Goal: Task Accomplishment & Management: Manage account settings

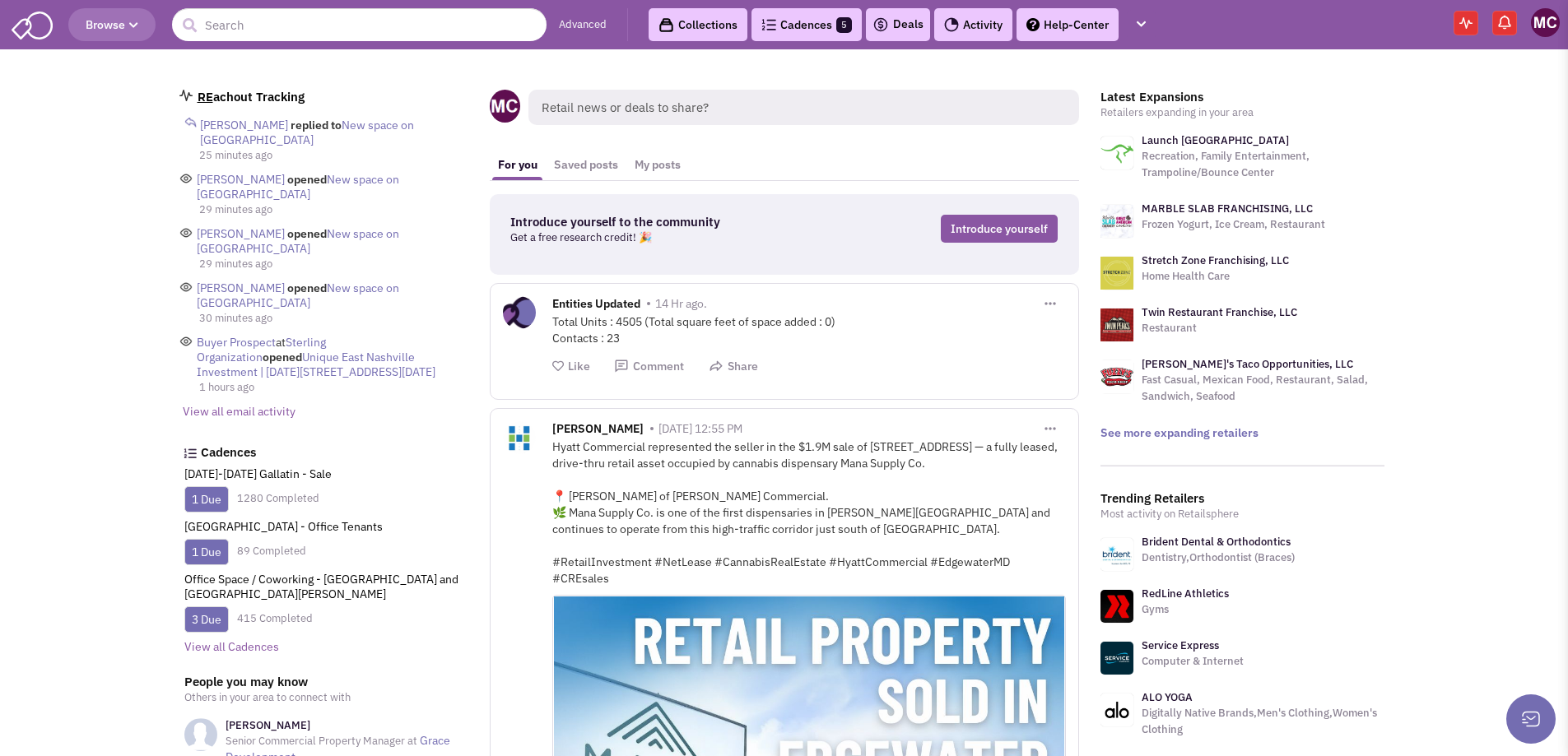
click at [803, 33] on link "Cadences 5" at bounding box center [806, 25] width 110 height 33
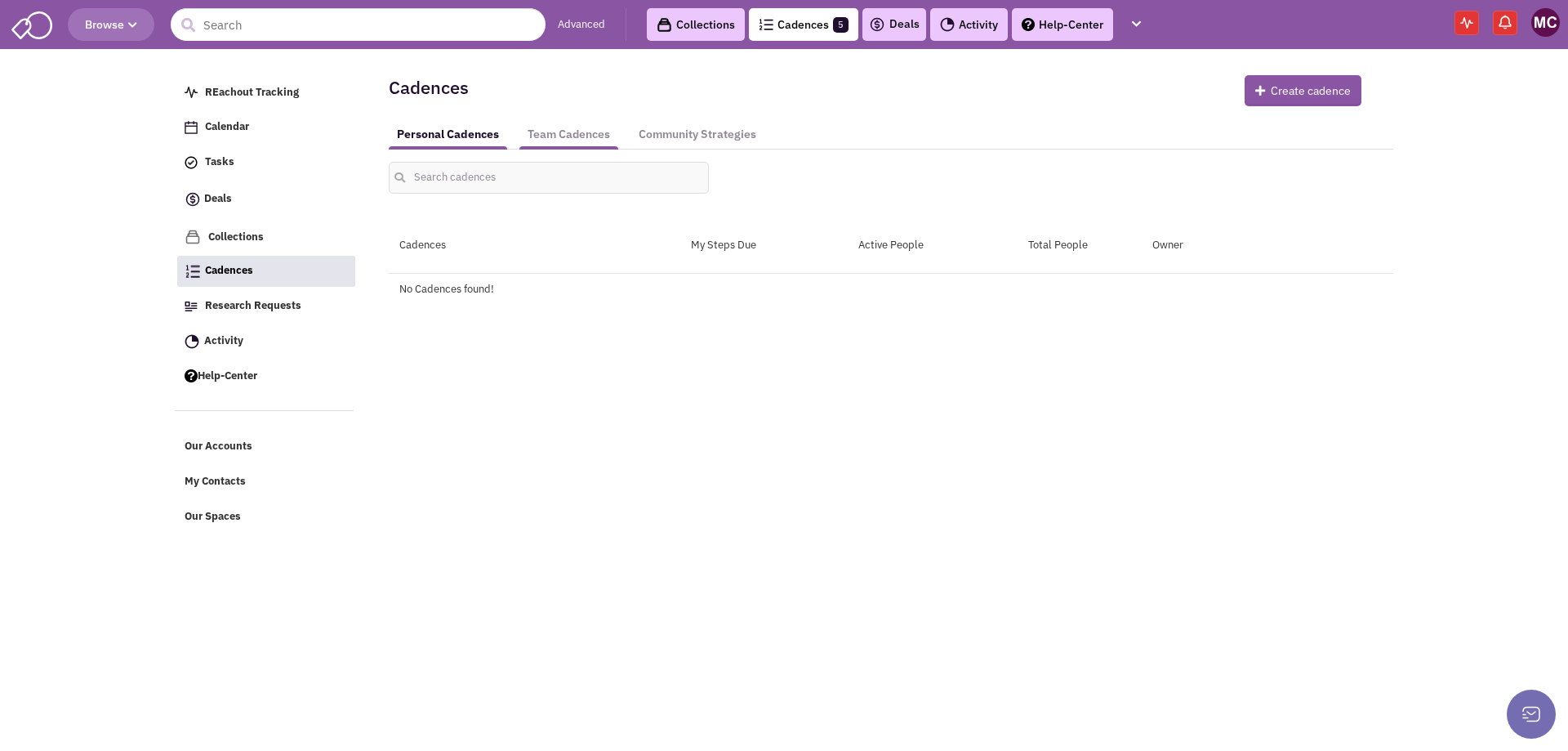
click at [579, 137] on link "Team Cadences" at bounding box center [569, 135] width 99 height 31
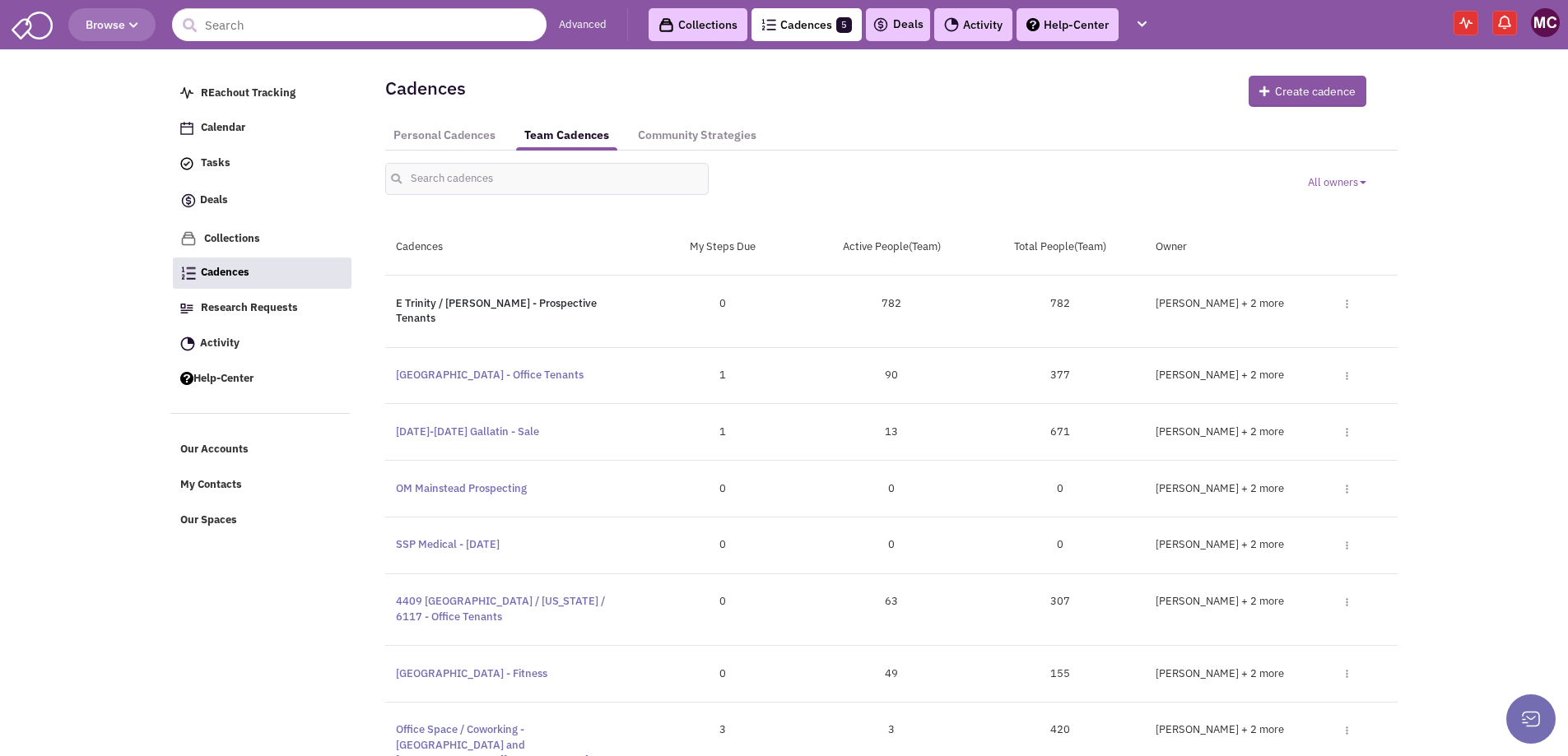
click at [458, 298] on link "E Trinity / Ambrose - Prospective Tenants" at bounding box center [496, 311] width 201 height 30
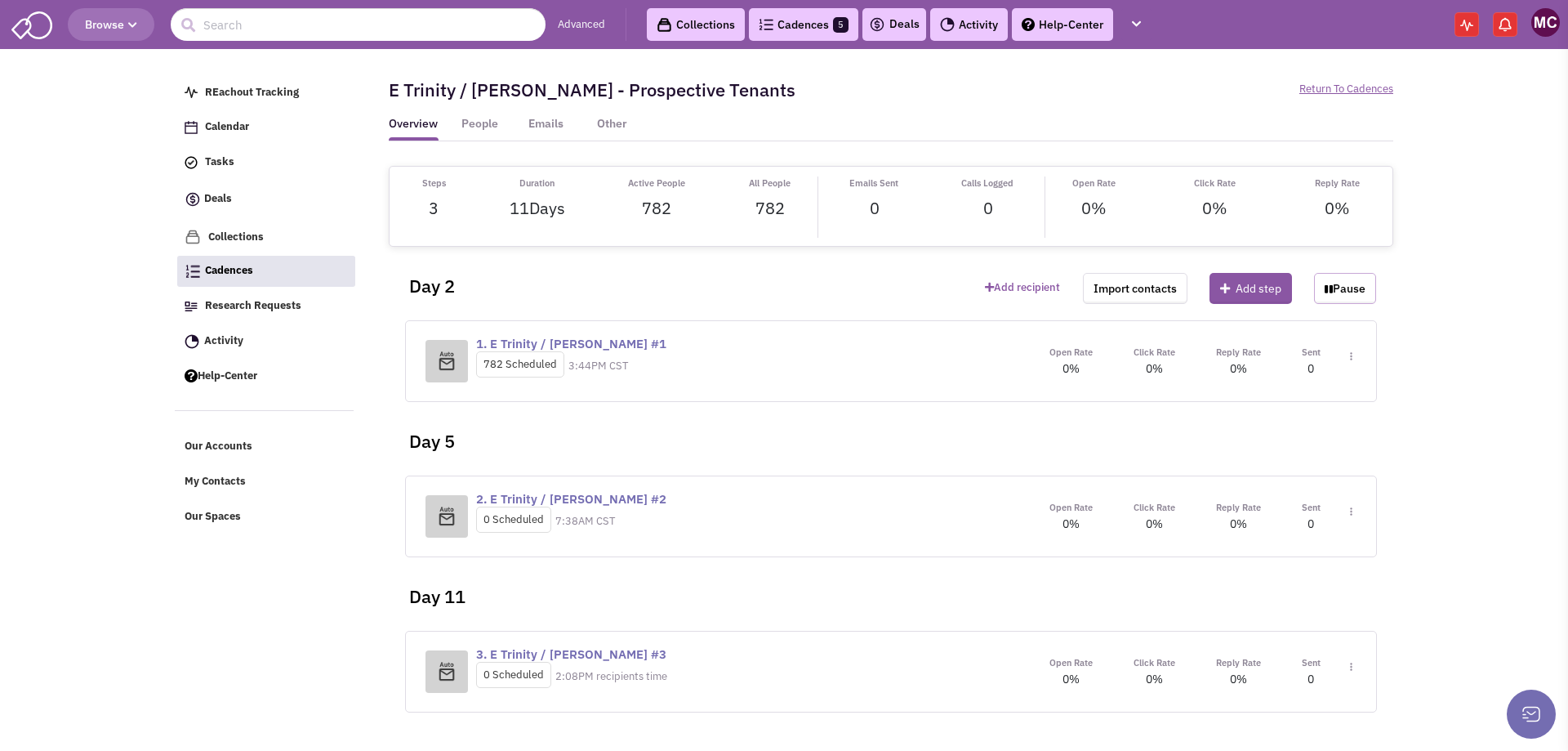
click at [1347, 294] on button "Pause" at bounding box center [1345, 289] width 62 height 31
click at [1532, 699] on button at bounding box center [1532, 715] width 49 height 49
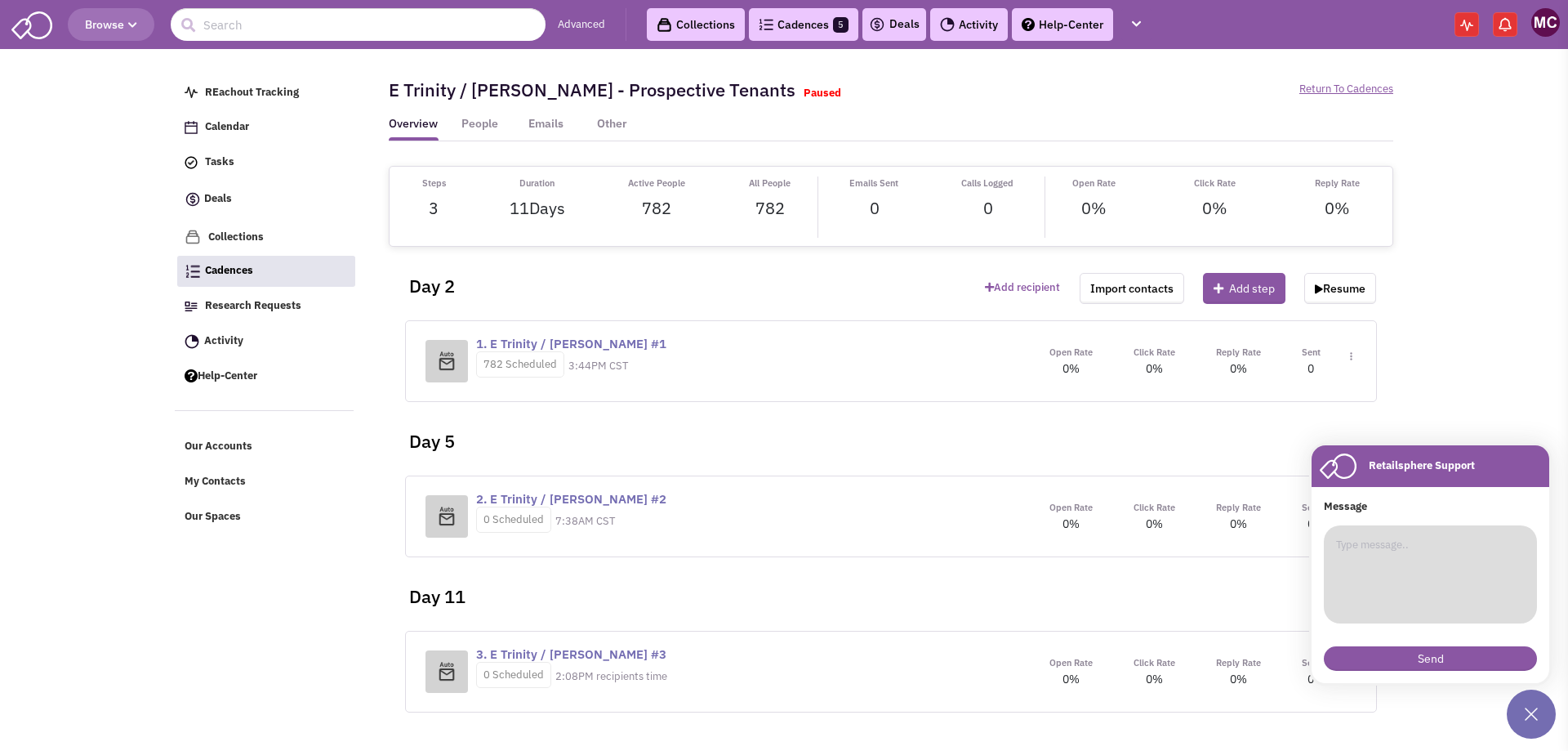
click at [1439, 569] on textarea at bounding box center [1430, 574] width 213 height 98
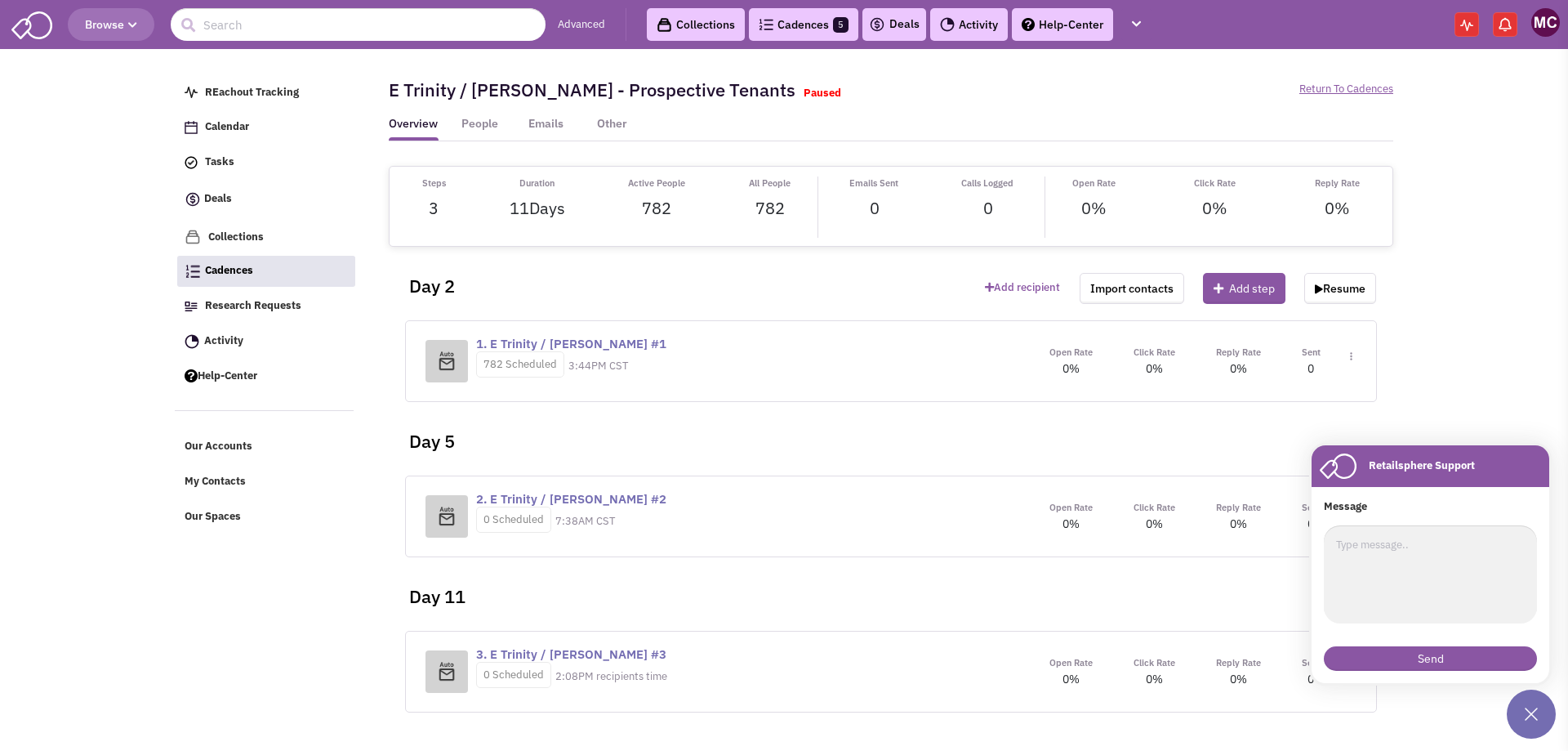
click at [1498, 105] on body "Browse Advanced Collections Cadences 5 Deals Activity Help-Center Calendar" at bounding box center [784, 370] width 1568 height 740
click at [773, 30] on link "Cadences 5" at bounding box center [803, 25] width 109 height 33
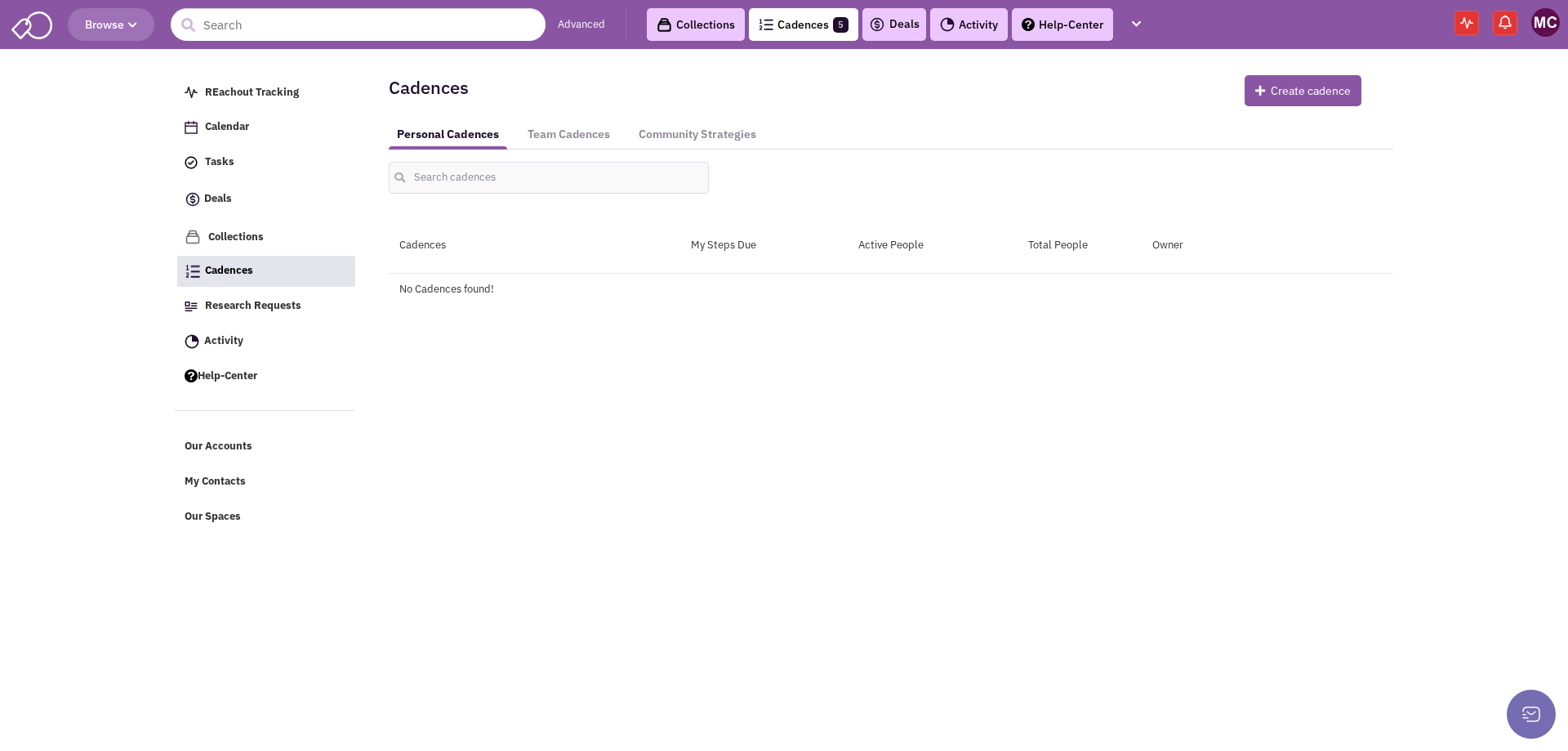
click at [1538, 718] on button at bounding box center [1532, 715] width 49 height 49
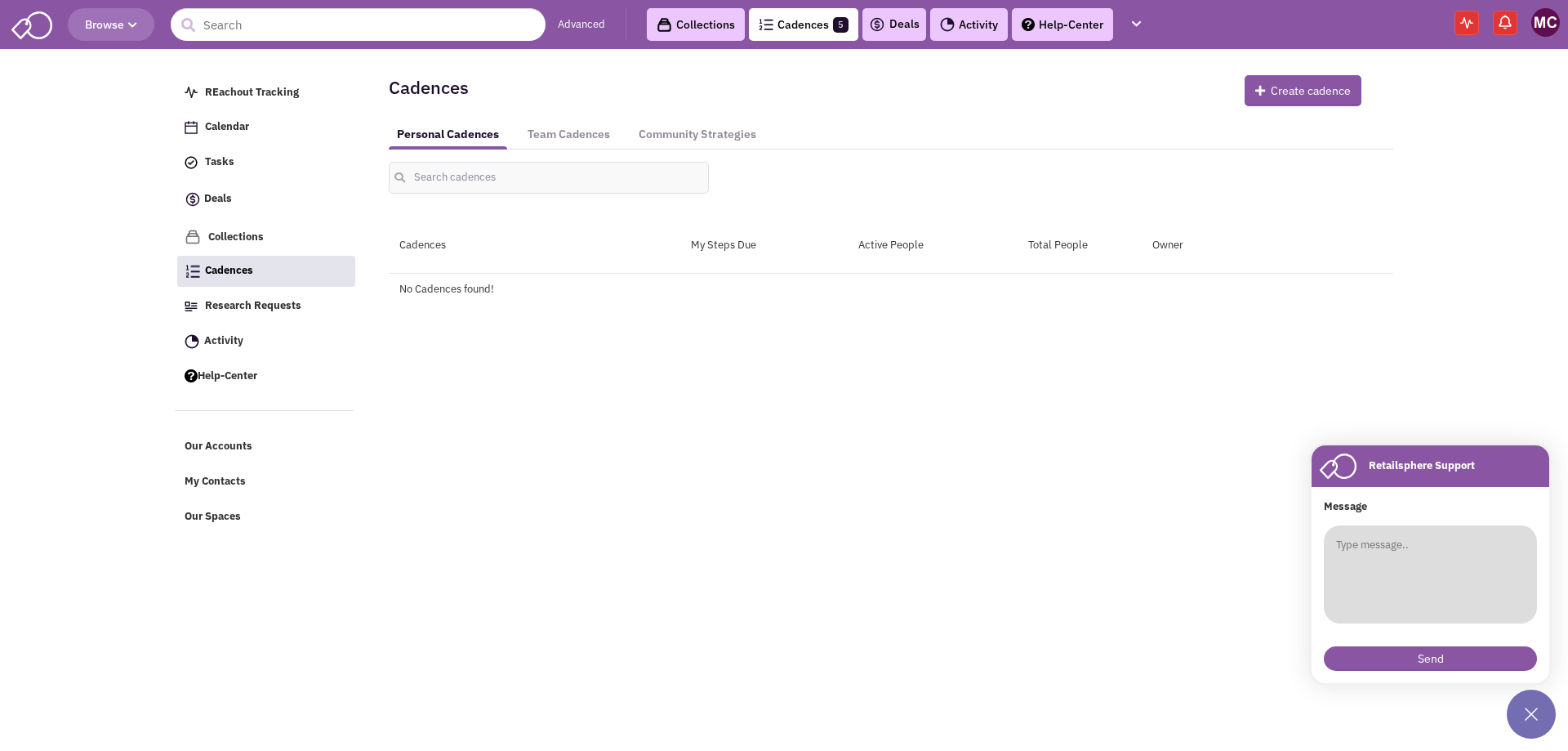
click at [1447, 580] on textarea at bounding box center [1430, 574] width 213 height 98
type textarea "Can you make sure my cadences are paused?"
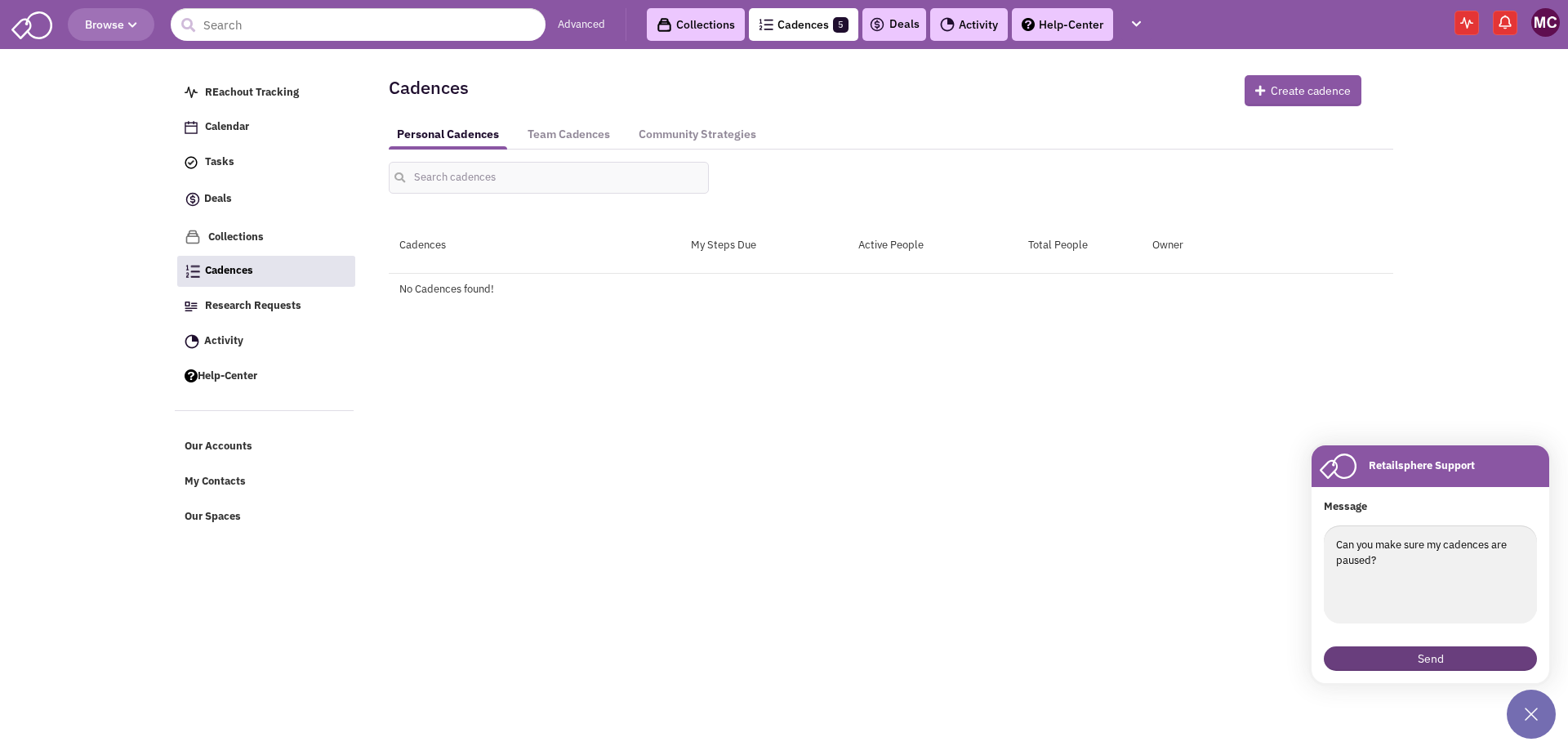
click at [1442, 662] on button "Send" at bounding box center [1430, 659] width 213 height 25
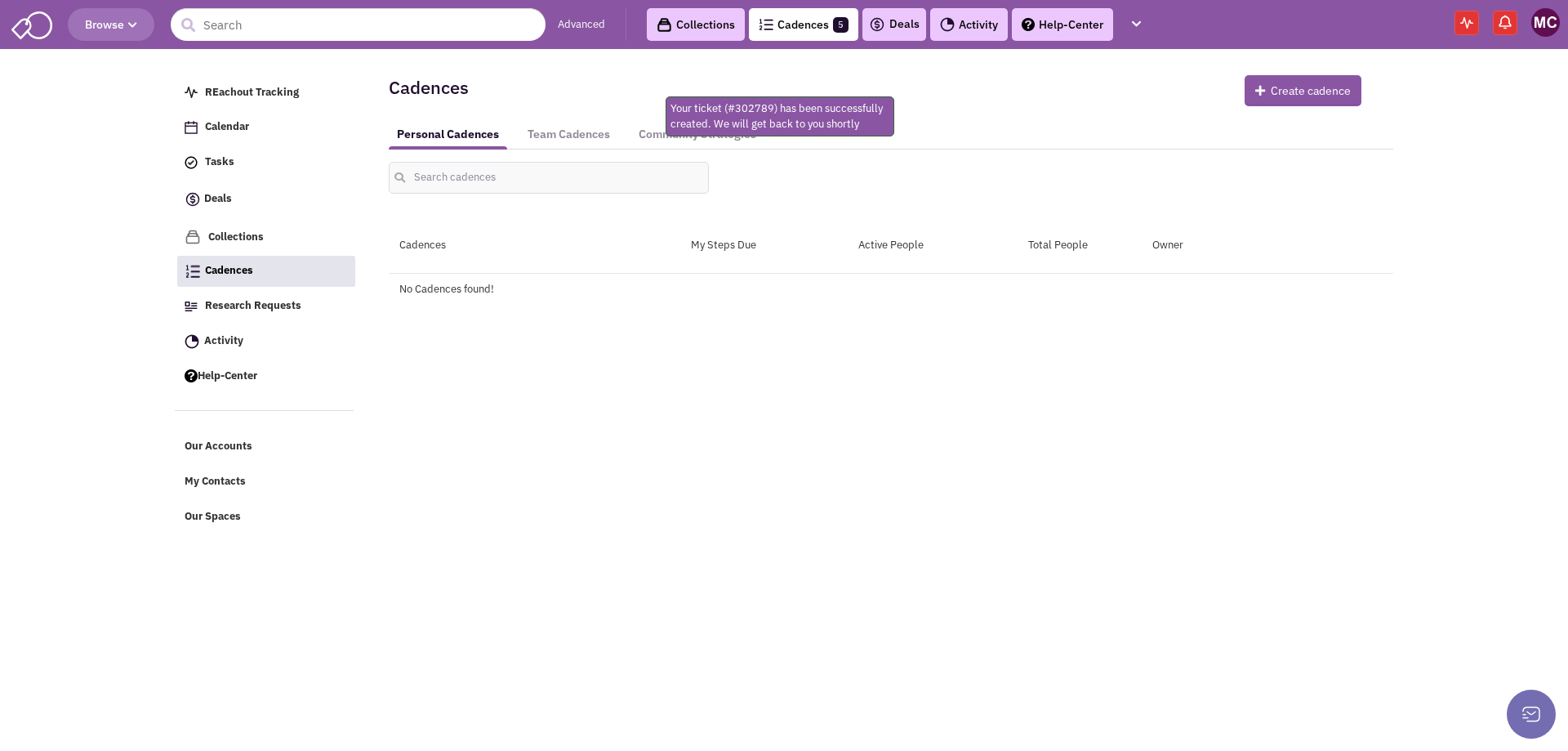
click at [1536, 718] on button at bounding box center [1532, 715] width 49 height 49
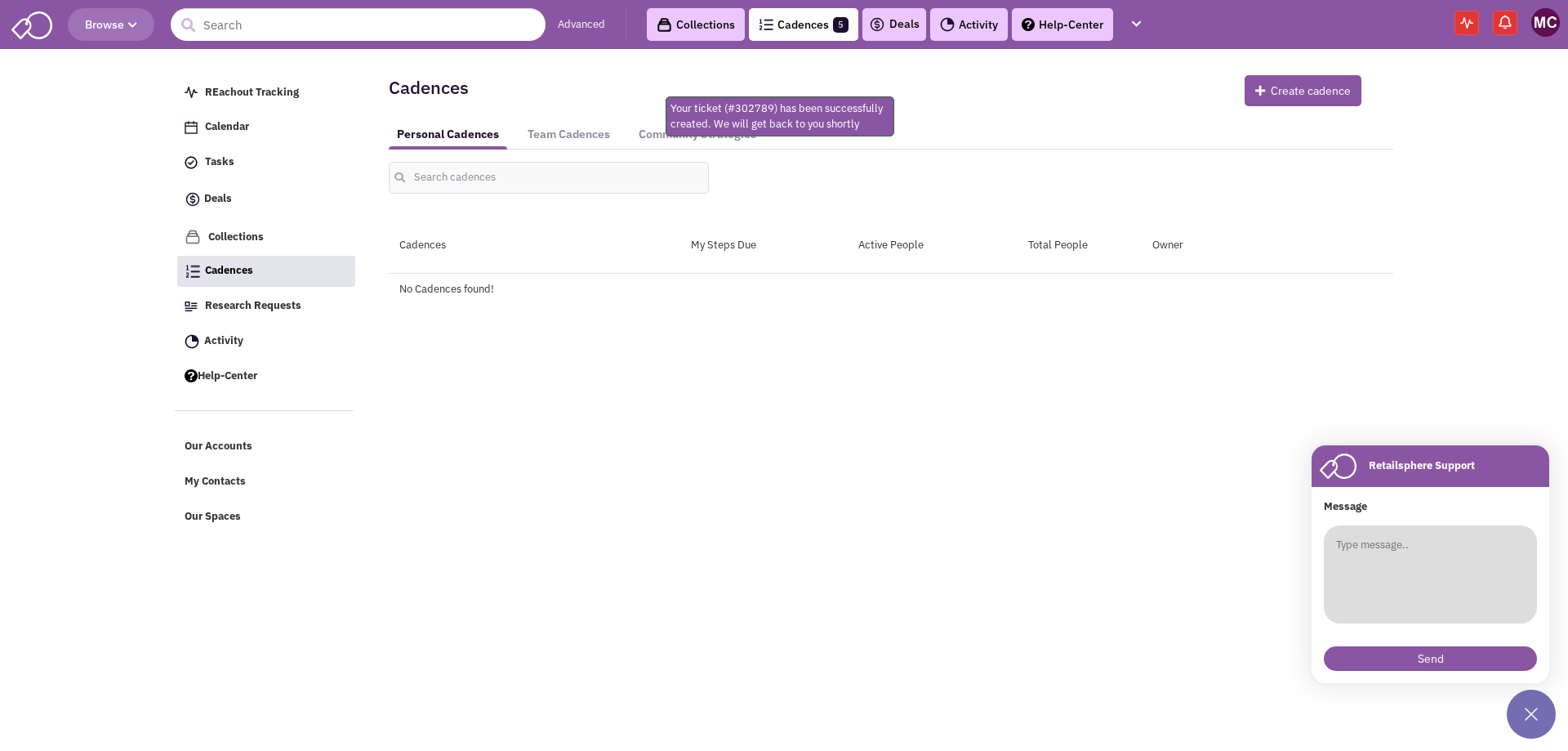
click at [1440, 583] on textarea at bounding box center [1430, 574] width 213 height 98
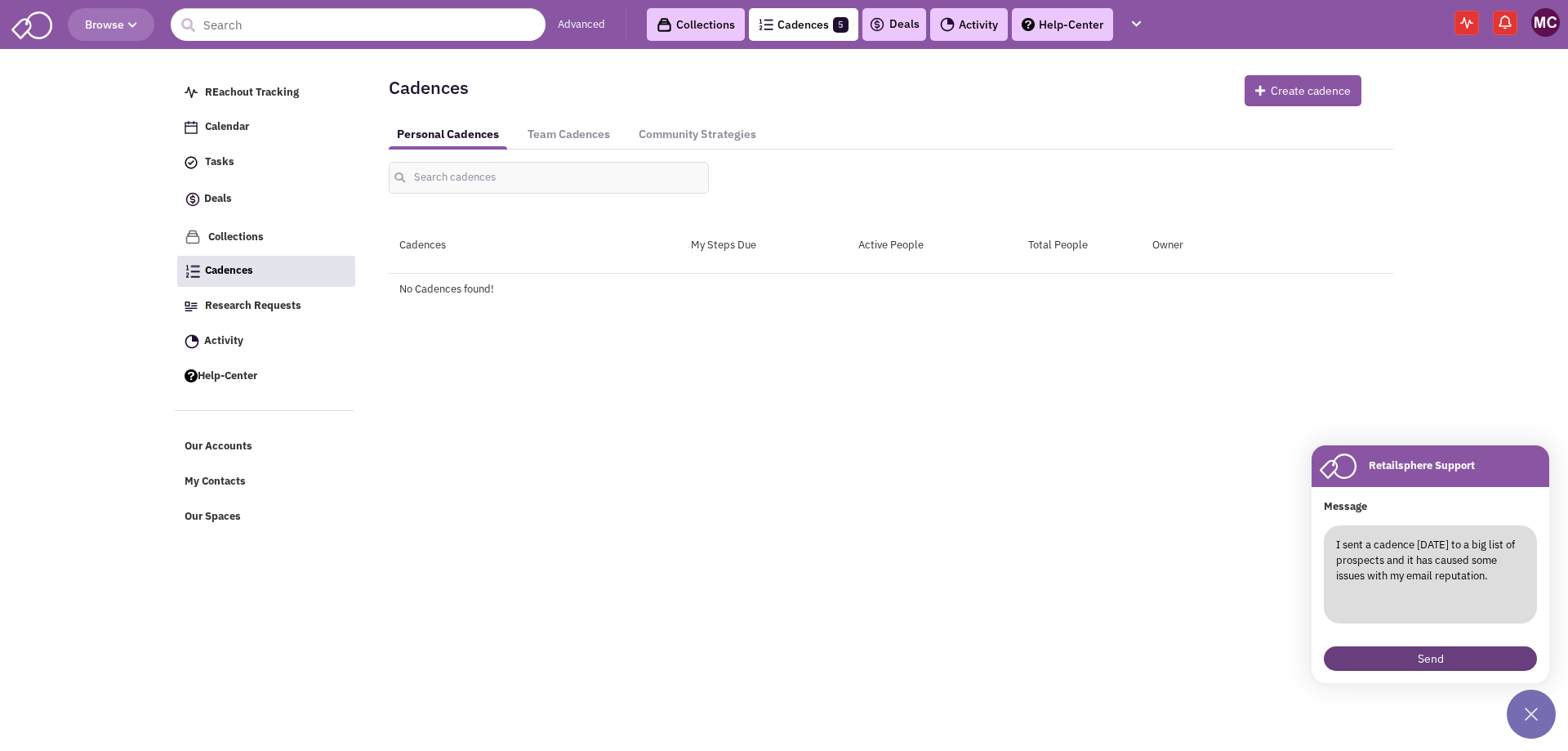
type textarea "I sent a cadence yesterday to a big list of prospects and it has caused some is…"
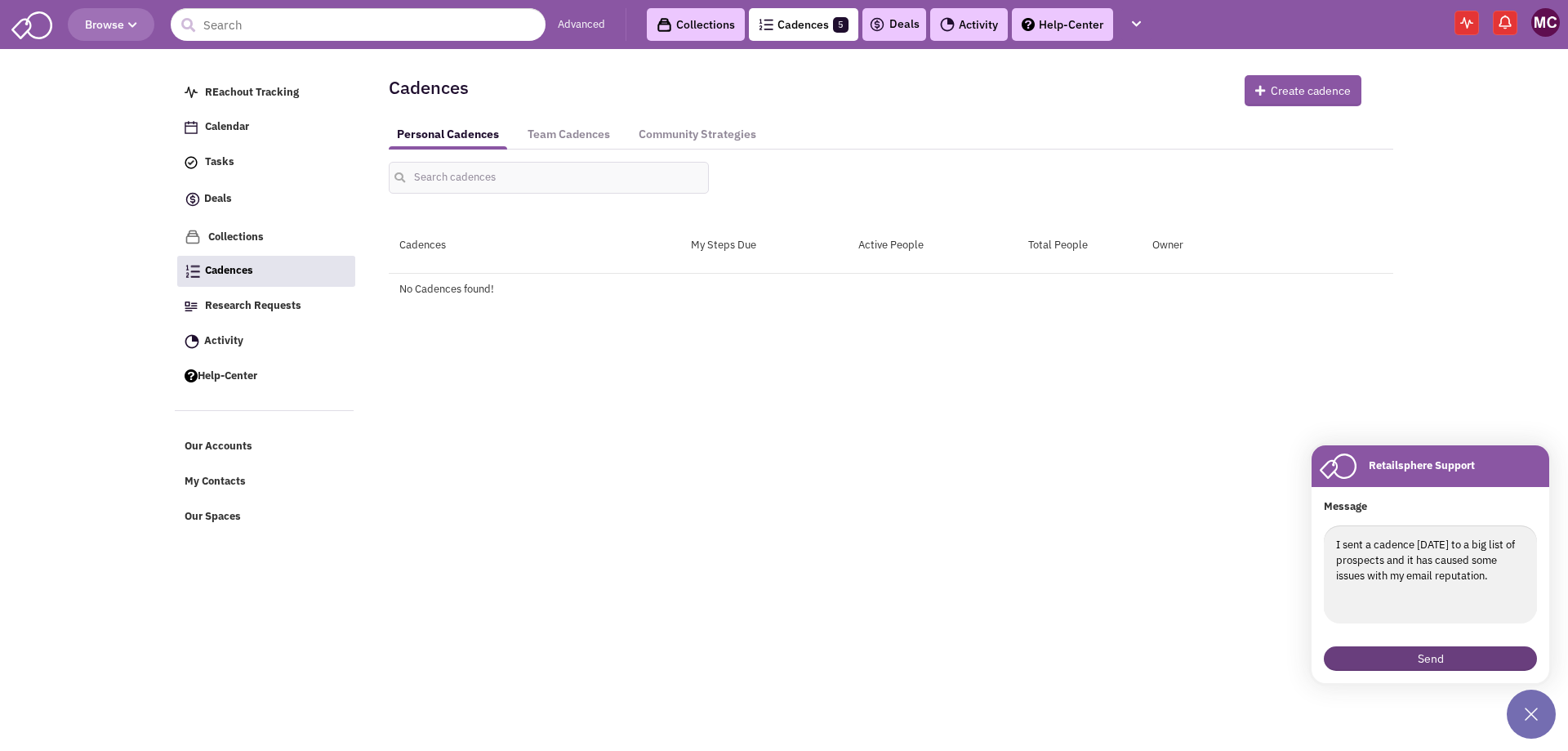
click at [1442, 647] on button "Send" at bounding box center [1430, 659] width 213 height 25
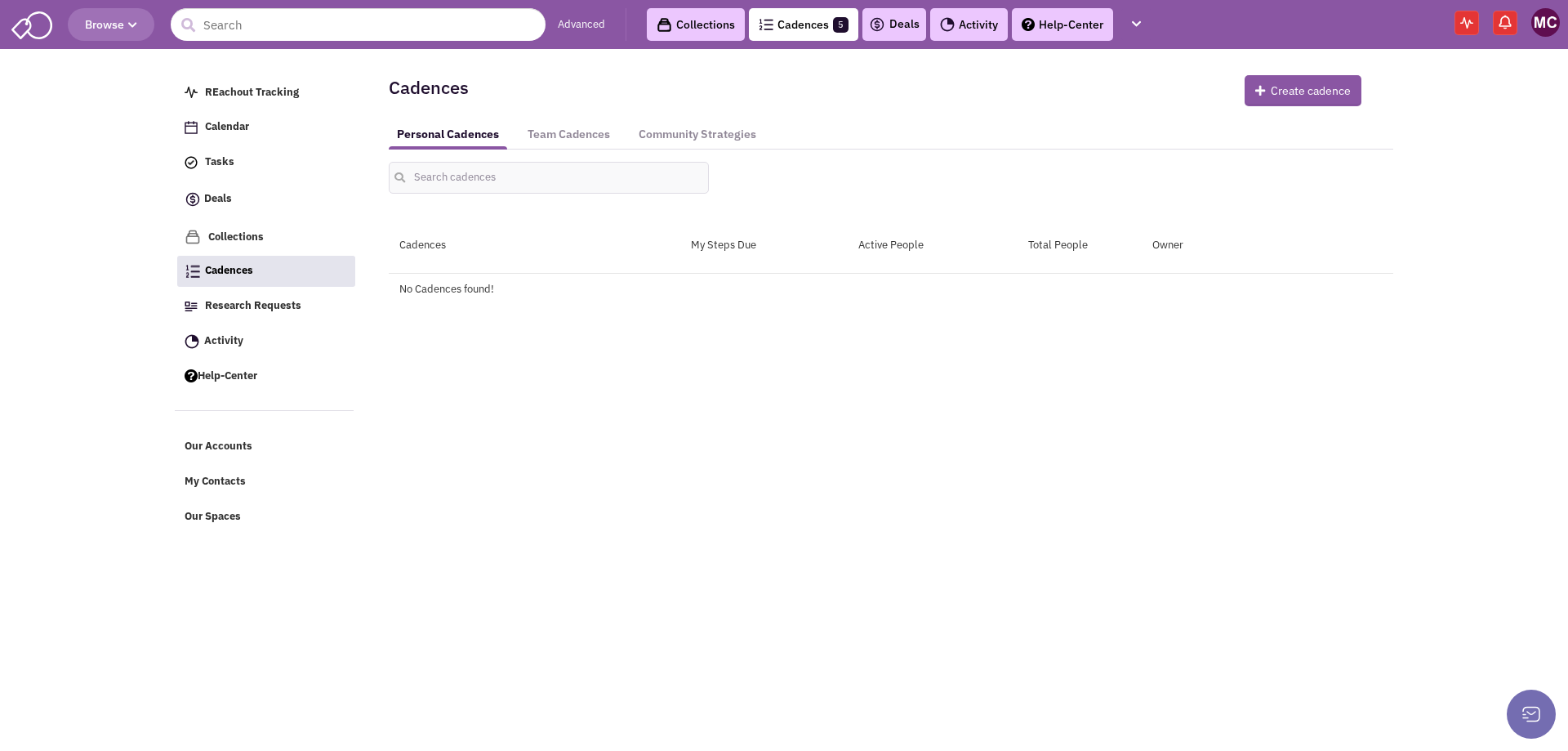
click at [610, 157] on div "All owners Toggle Dropdown Owner Cameron Bice Emily Dicks Jeremiah Pyron Lanier…" at bounding box center [891, 171] width 1026 height 44
click at [594, 144] on link "Team Cadences" at bounding box center [569, 135] width 99 height 31
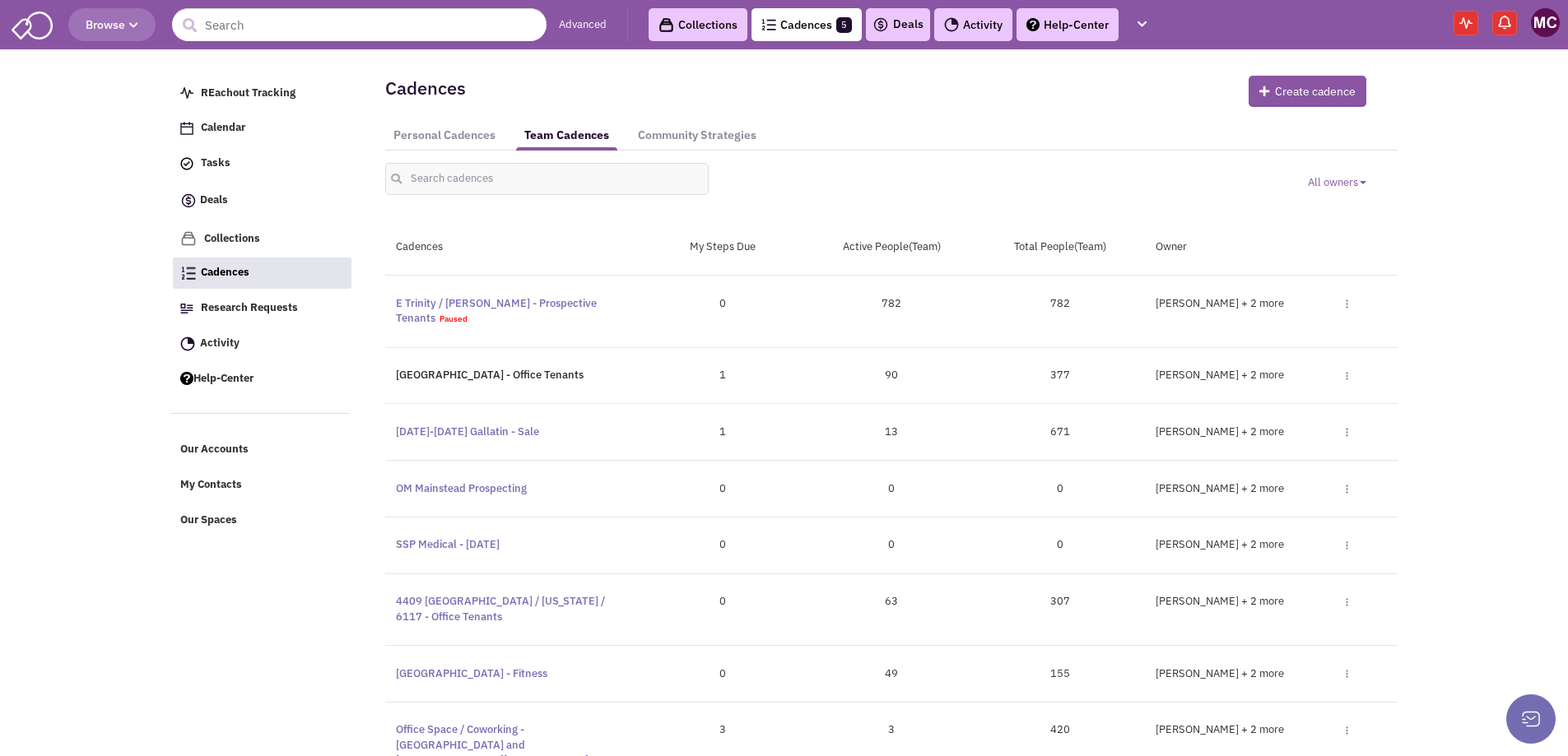
click at [471, 373] on link "Clarksville - Office Tenants" at bounding box center [490, 375] width 188 height 14
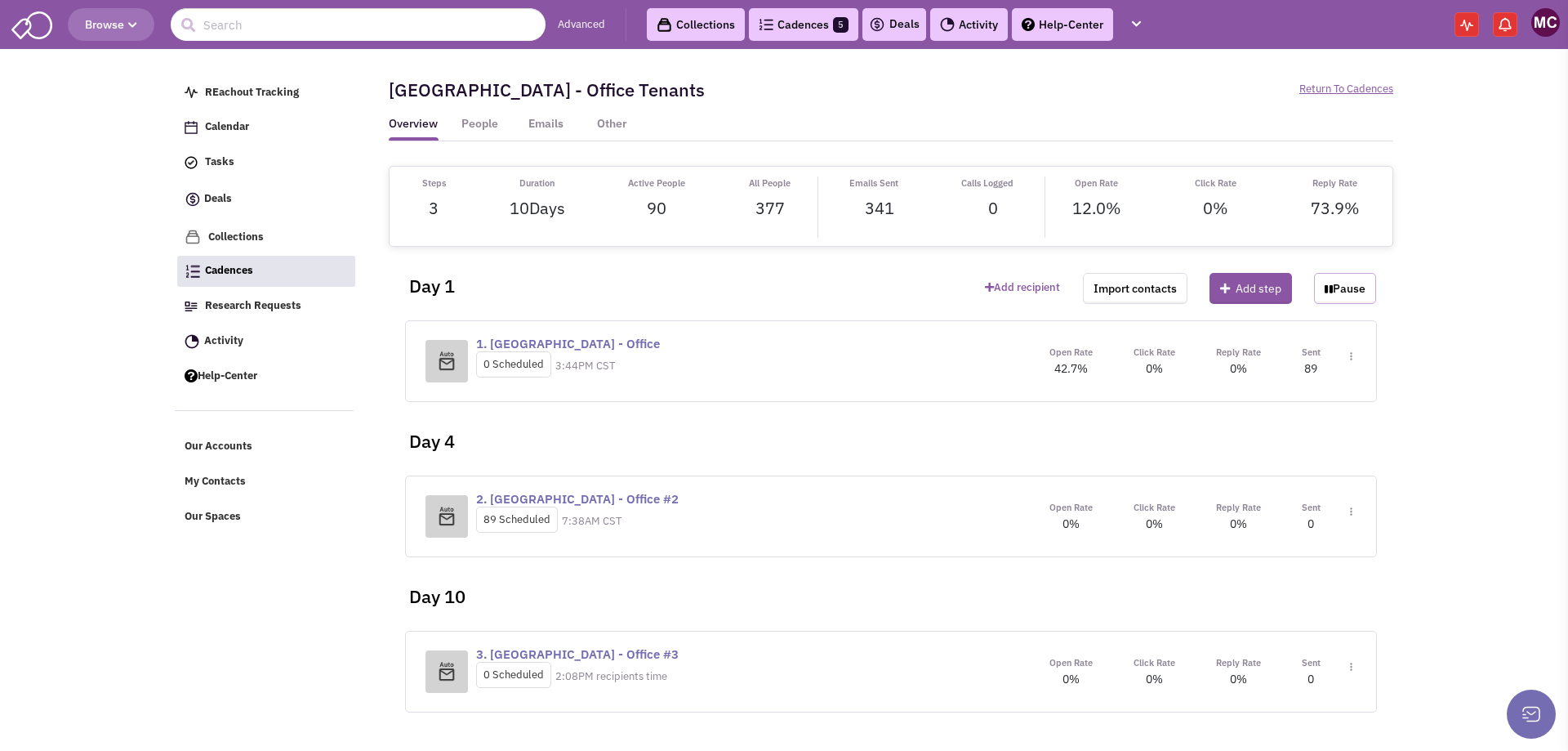
click at [1336, 286] on button "Pause" at bounding box center [1345, 289] width 62 height 31
click at [793, 33] on link "Cadences 5" at bounding box center [803, 25] width 109 height 33
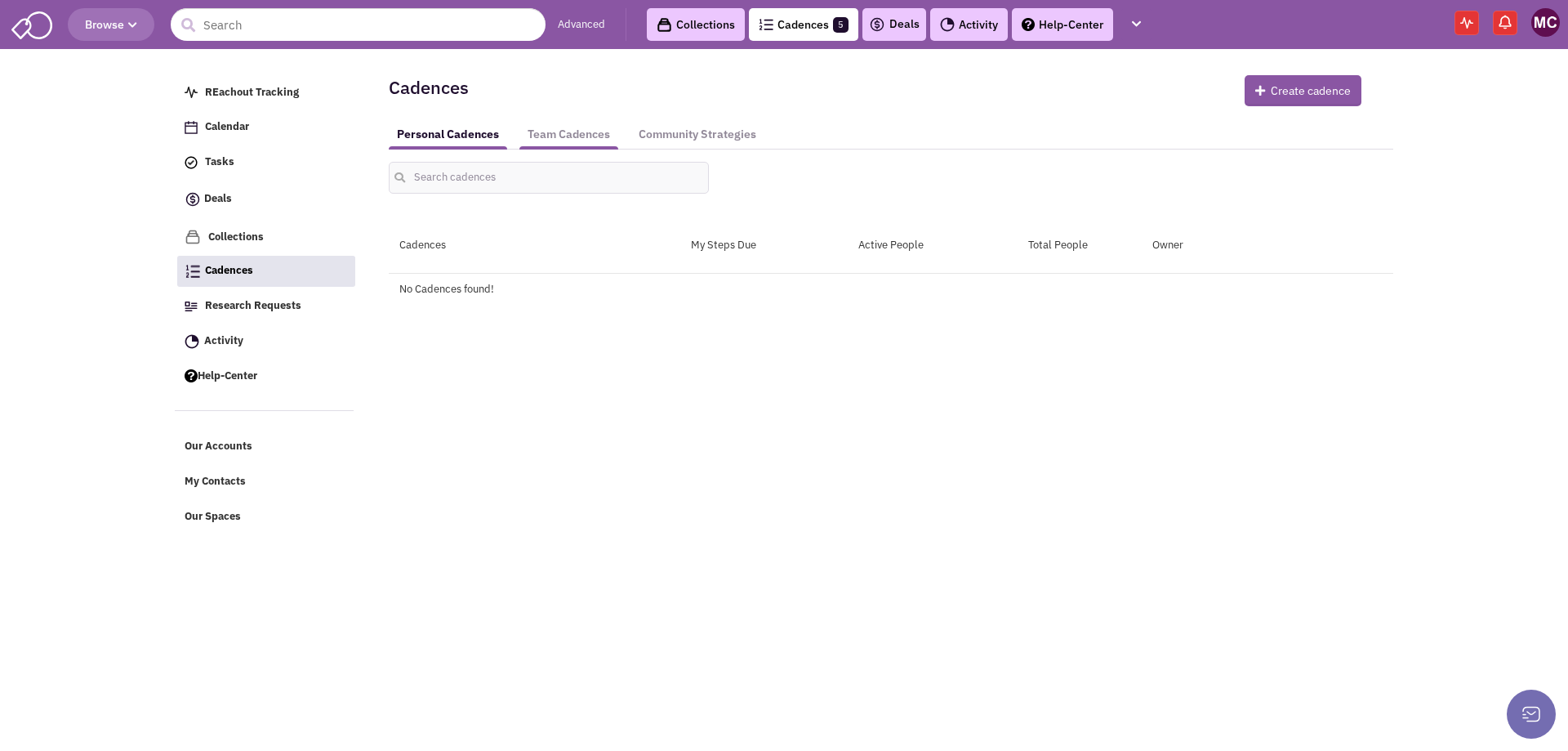
click at [609, 139] on link "Team Cadences" at bounding box center [569, 135] width 99 height 31
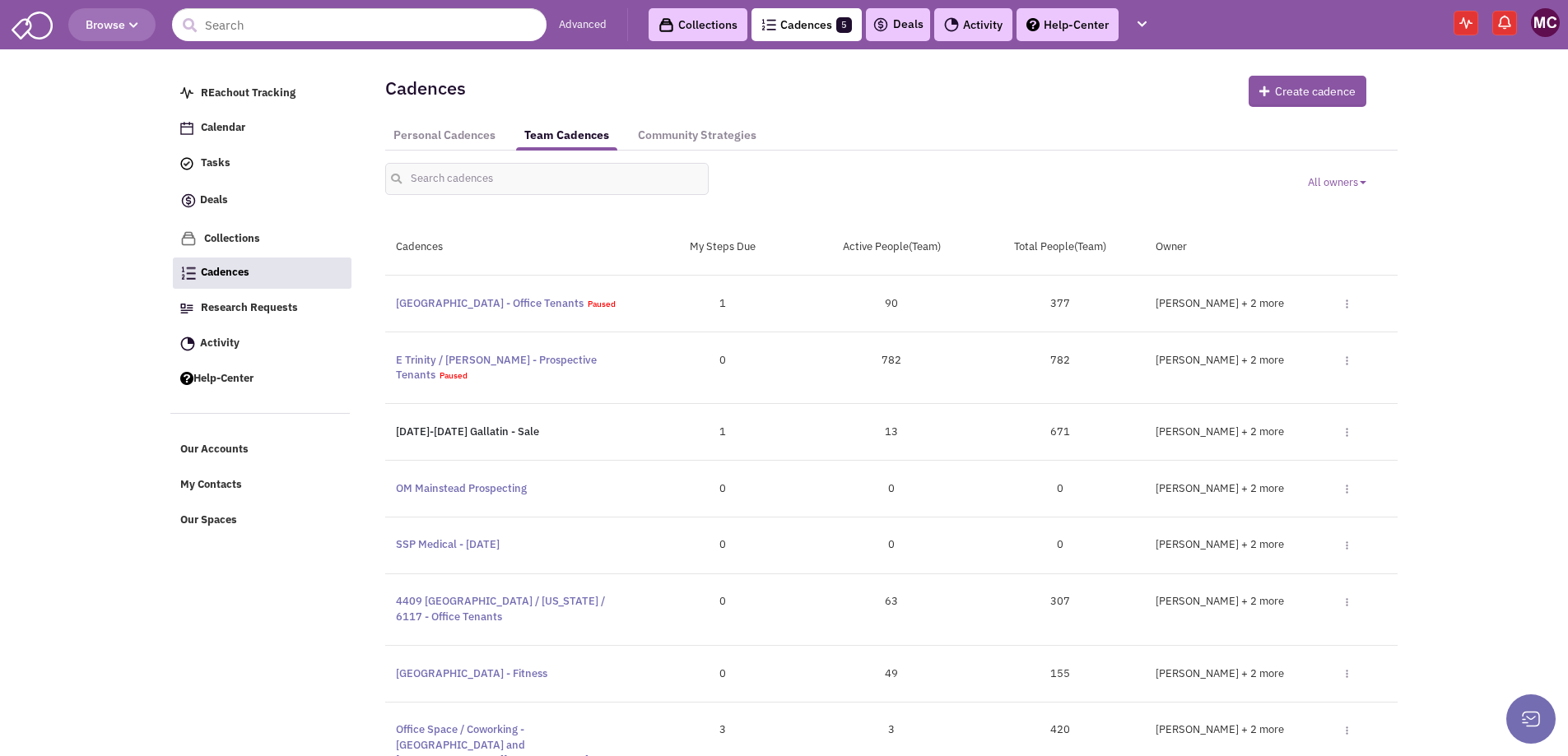
click at [448, 436] on link "[DATE]-[DATE] Gallatin - Sale" at bounding box center [467, 431] width 144 height 14
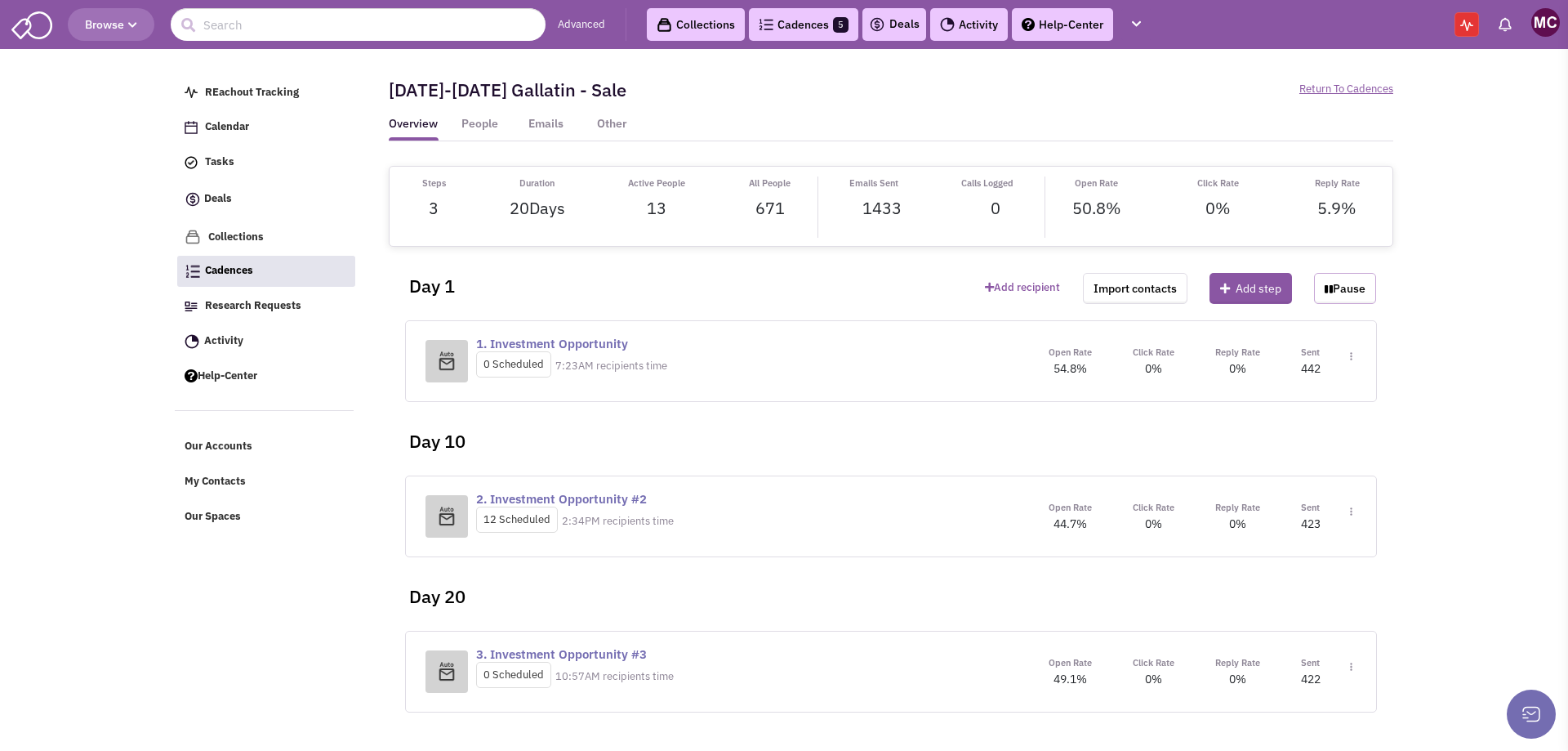
click at [1357, 287] on button "Pause" at bounding box center [1345, 289] width 62 height 31
click at [790, 34] on link "Cadences 5" at bounding box center [803, 25] width 109 height 33
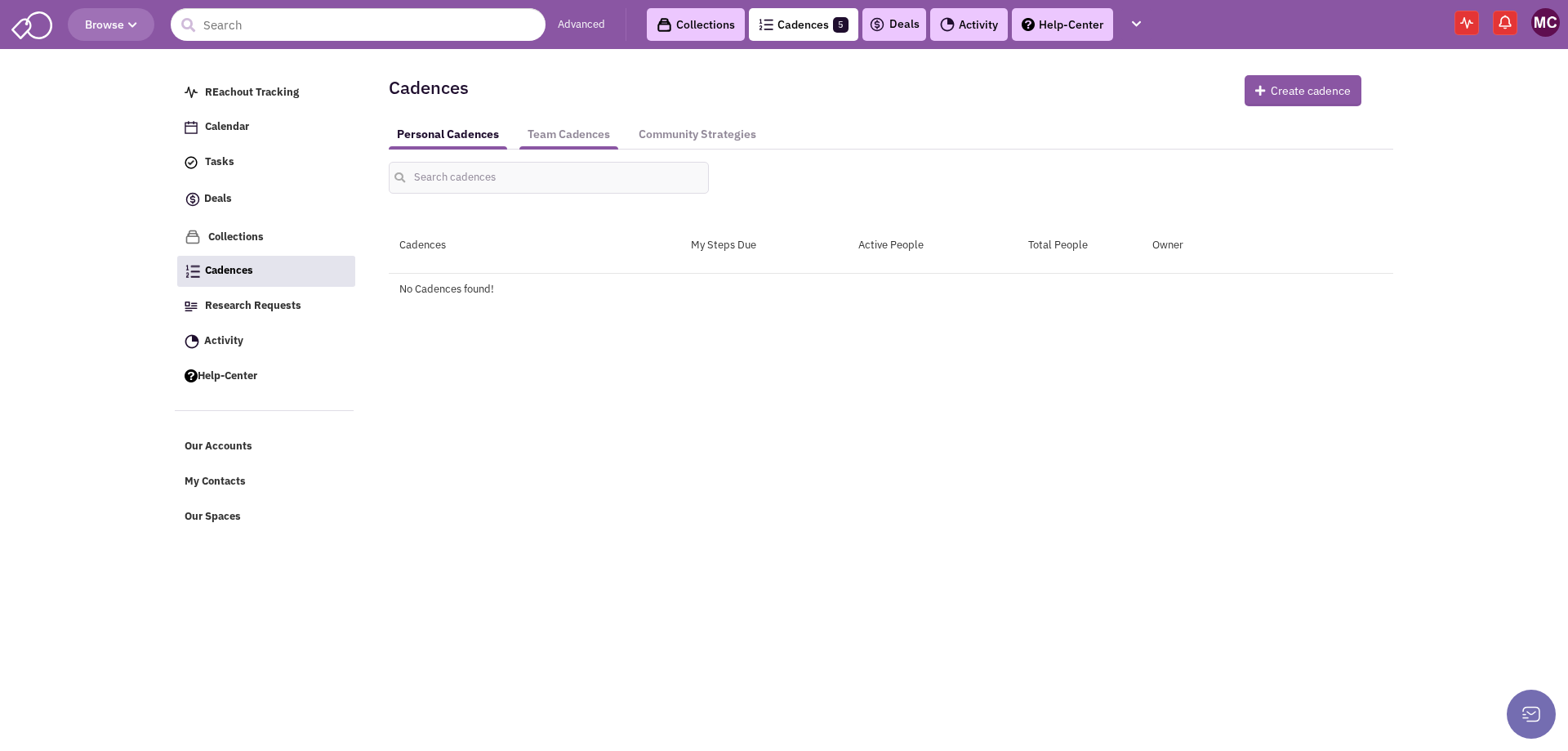
click at [589, 137] on link "Team Cadences" at bounding box center [569, 135] width 99 height 31
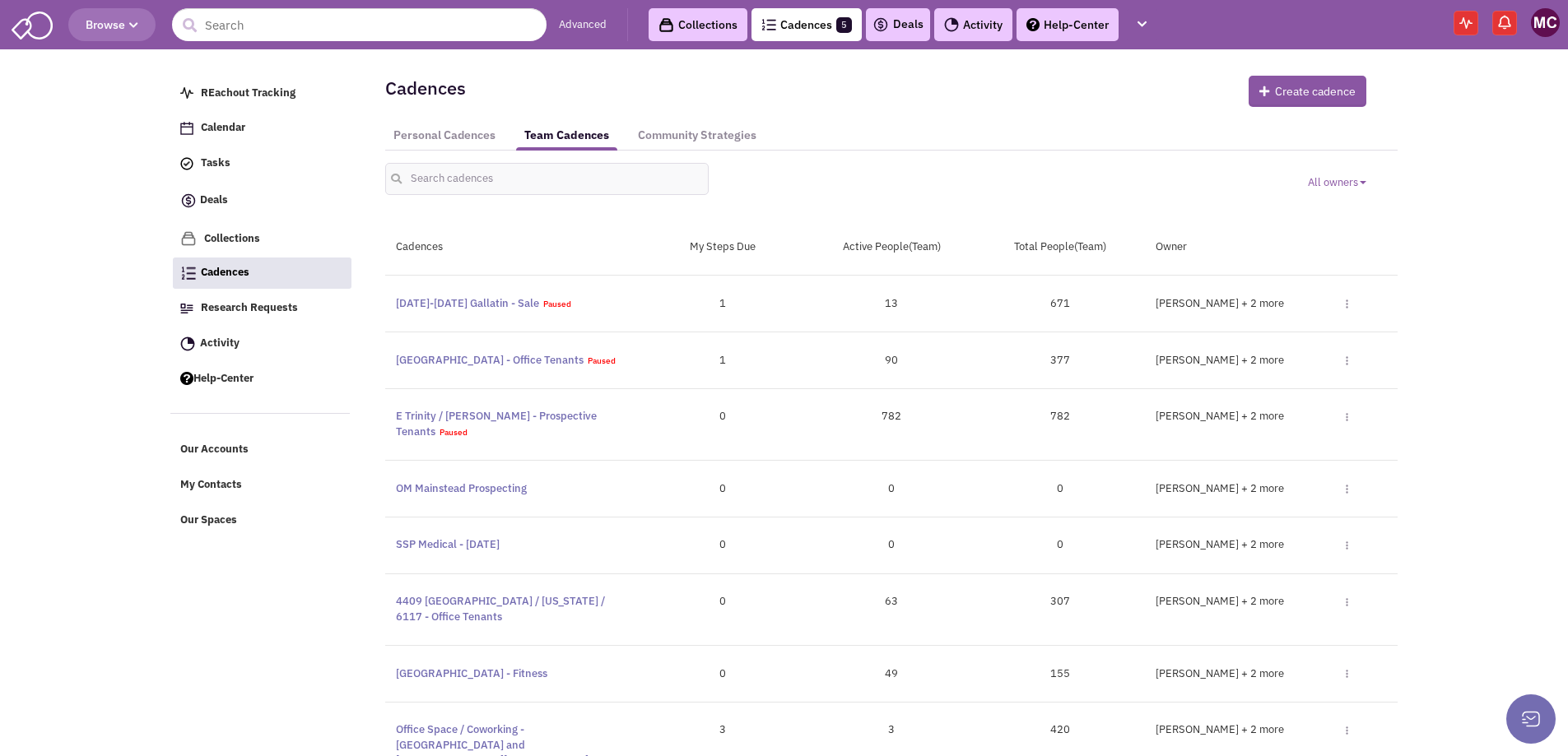
click at [1547, 20] on img at bounding box center [1545, 23] width 29 height 29
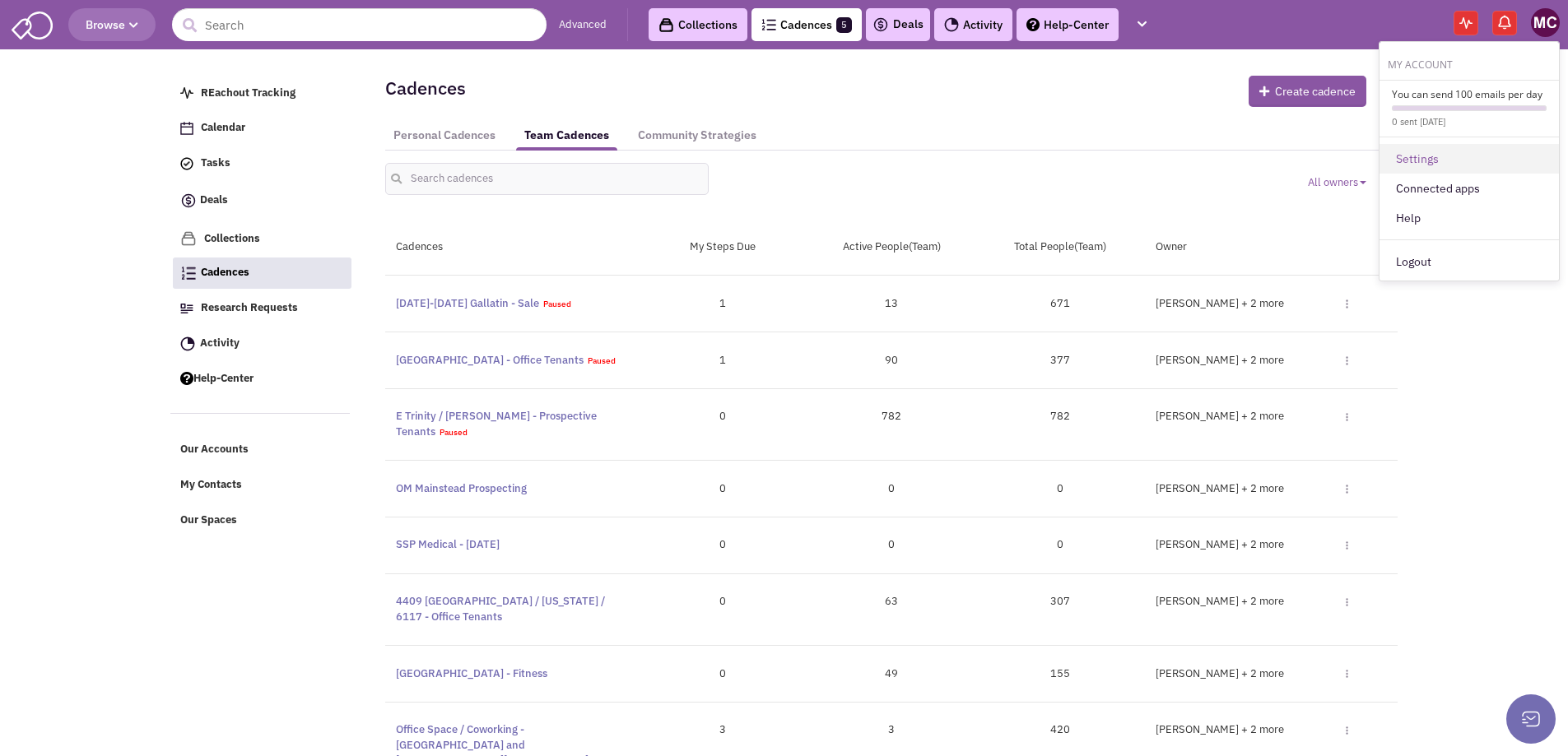
click at [1423, 153] on link "Settings" at bounding box center [1469, 159] width 179 height 30
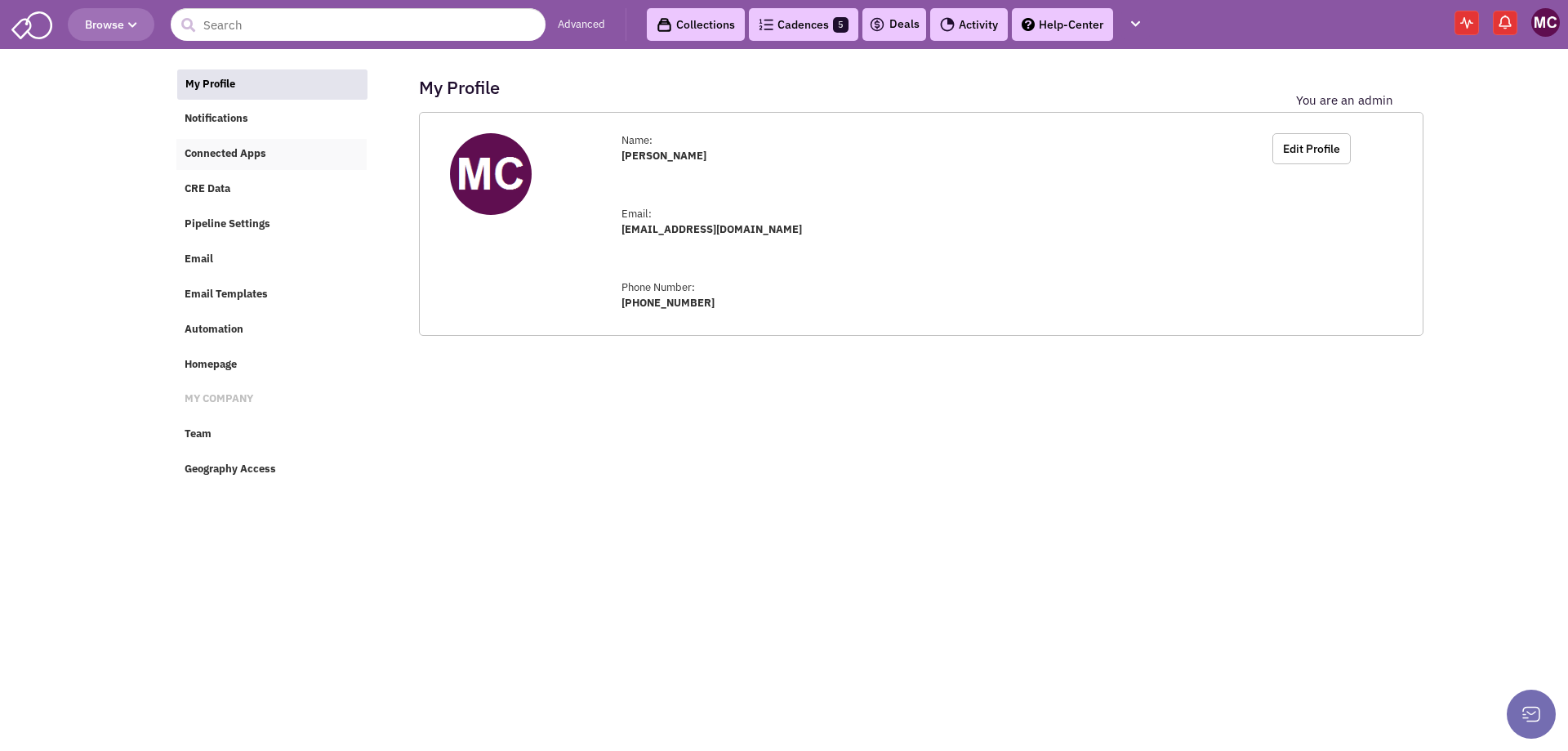
click at [202, 149] on span "Connected Apps" at bounding box center [226, 154] width 81 height 14
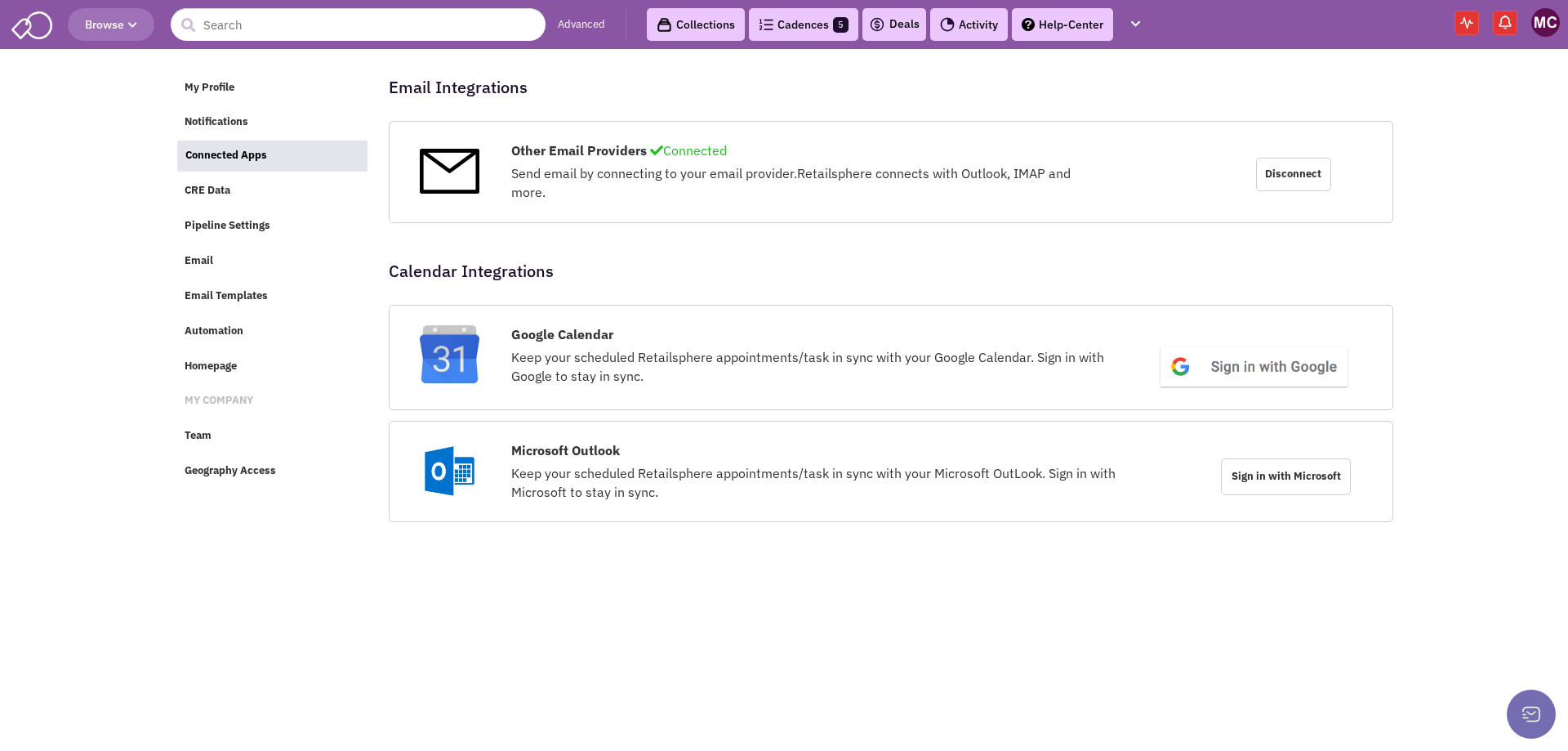
click at [1281, 174] on span "Disconnect" at bounding box center [1293, 175] width 75 height 34
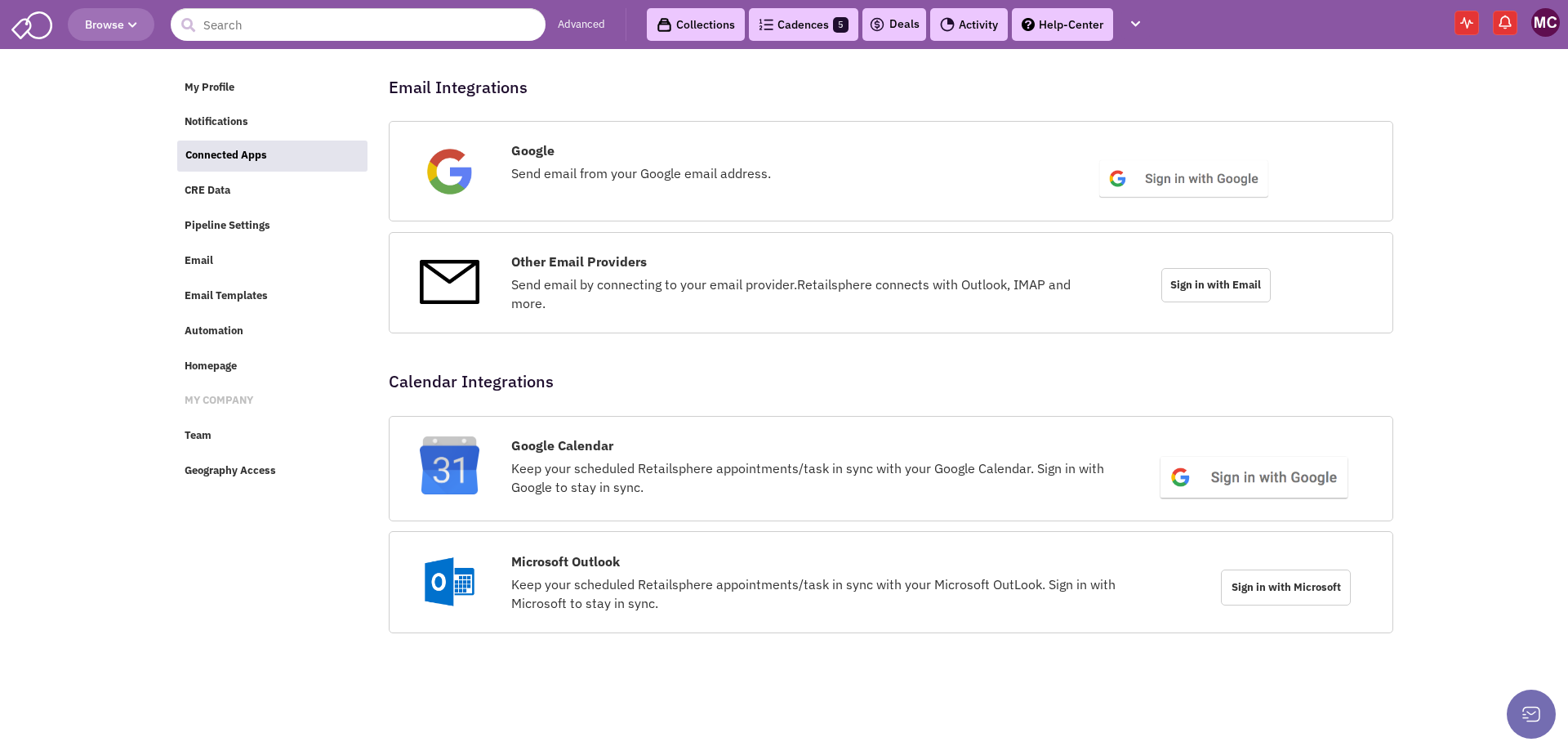
click at [51, 37] on img at bounding box center [31, 24] width 41 height 31
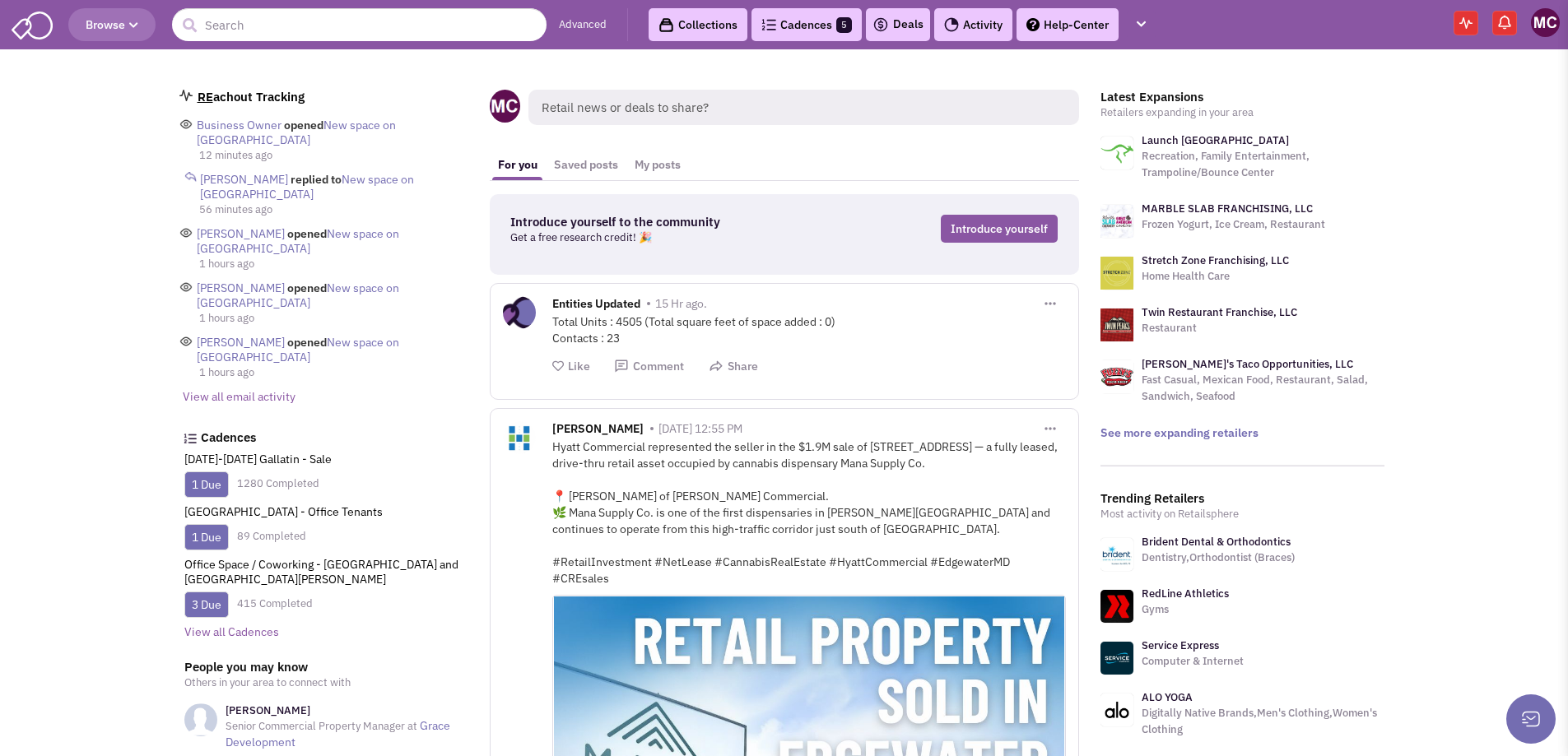
click at [1551, 25] on img at bounding box center [1545, 23] width 29 height 29
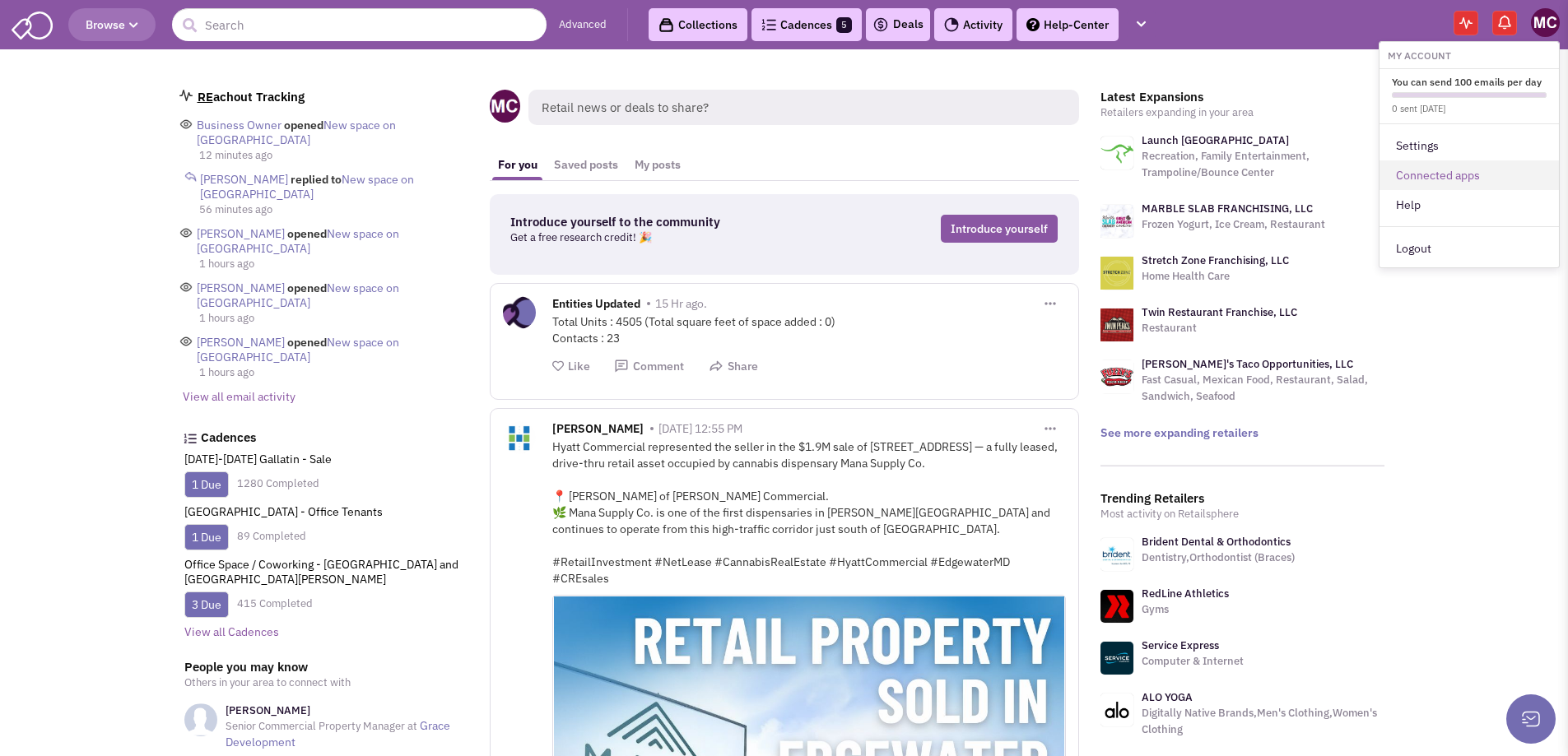
click at [1428, 173] on link "Connected apps" at bounding box center [1469, 175] width 179 height 30
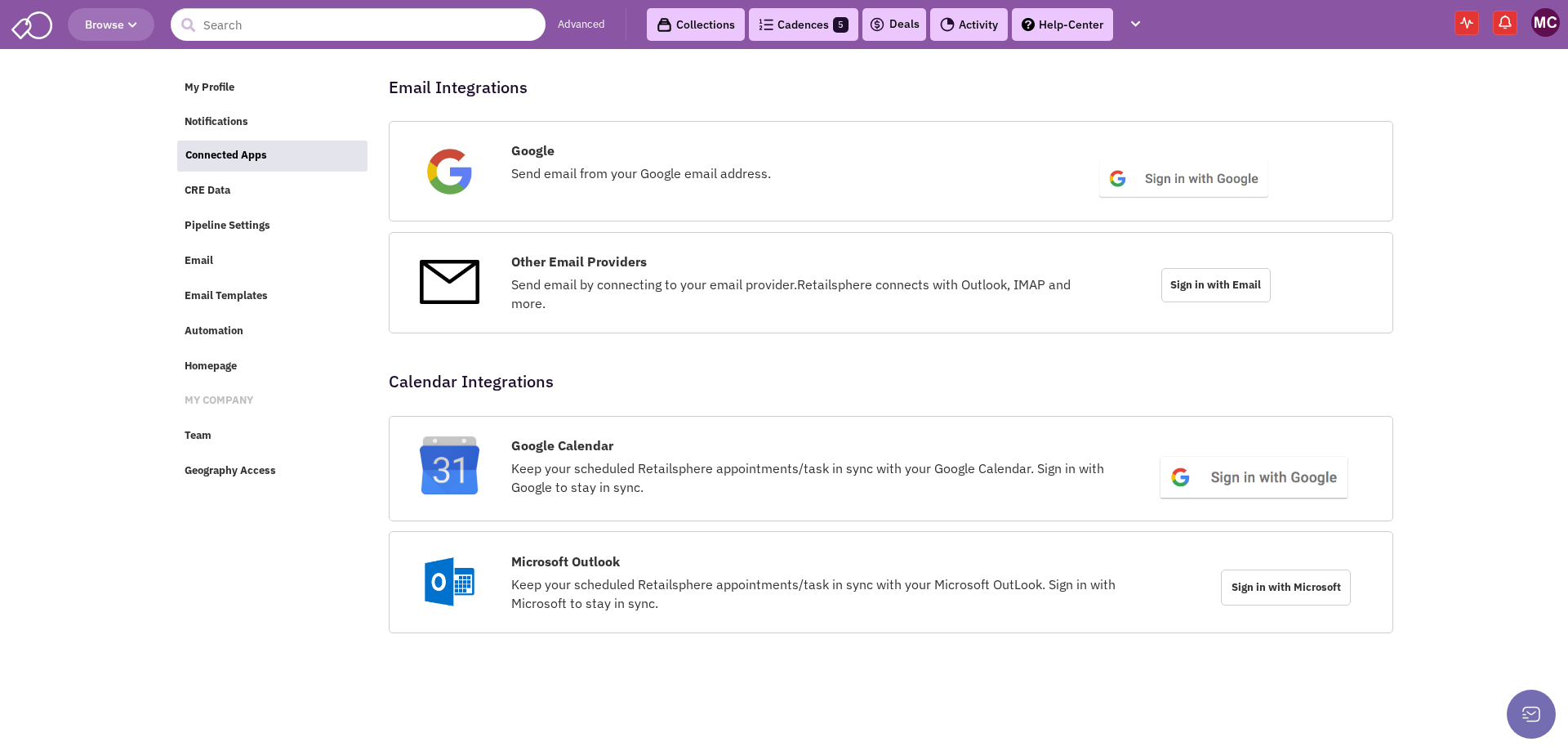
click at [1548, 29] on img at bounding box center [1546, 23] width 29 height 29
click at [1075, 86] on div "Email Integrations × Error! Something Went Wrong! Please re-authenticate. You m…" at bounding box center [890, 87] width 1005 height 48
